Goal: Information Seeking & Learning: Learn about a topic

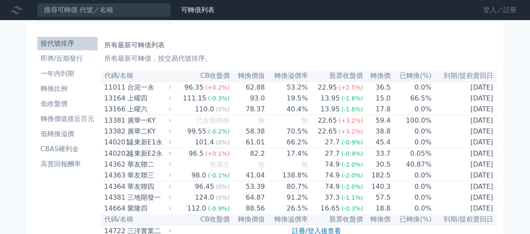
click at [491, 10] on link "登入／註冊" at bounding box center [500, 9] width 47 height 13
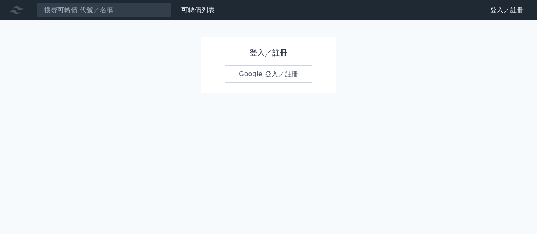
click at [247, 74] on link "Google 登入／註冊" at bounding box center [268, 74] width 87 height 18
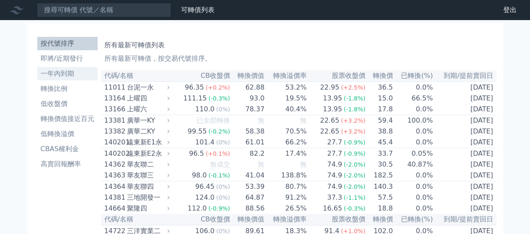
click at [60, 73] on li "一年內到期" at bounding box center [67, 74] width 60 height 10
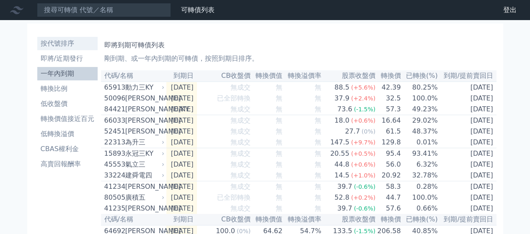
click at [59, 44] on li "按代號排序" at bounding box center [67, 44] width 60 height 10
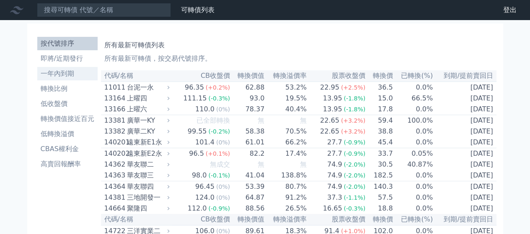
click at [57, 76] on li "一年內到期" at bounding box center [67, 74] width 60 height 10
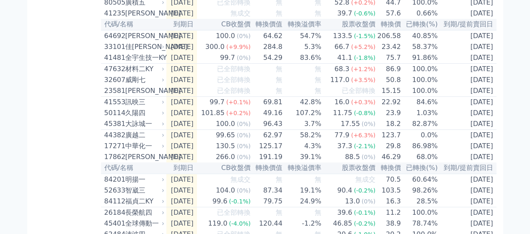
scroll to position [98, 0]
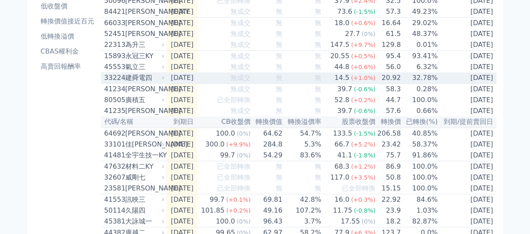
click at [148, 83] on div "建舜電四" at bounding box center [144, 78] width 38 height 10
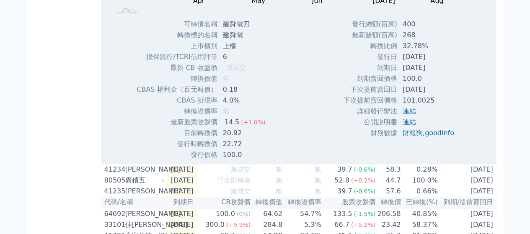
scroll to position [293, 0]
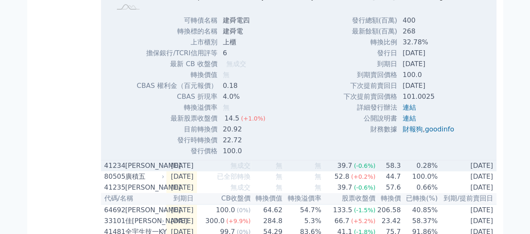
click at [140, 171] on div "晟德四" at bounding box center [144, 166] width 38 height 10
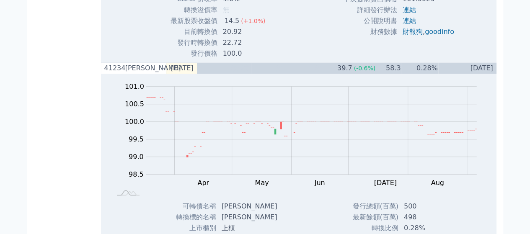
scroll to position [54, 0]
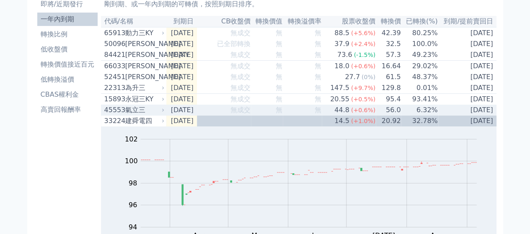
click at [134, 115] on div "氣立三" at bounding box center [144, 110] width 38 height 10
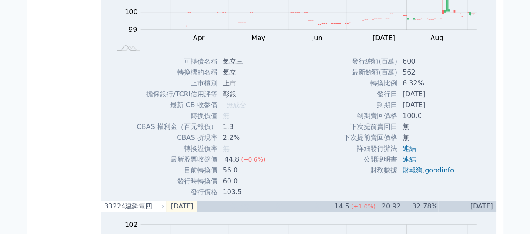
scroll to position [250, 0]
